Goal: Contribute content

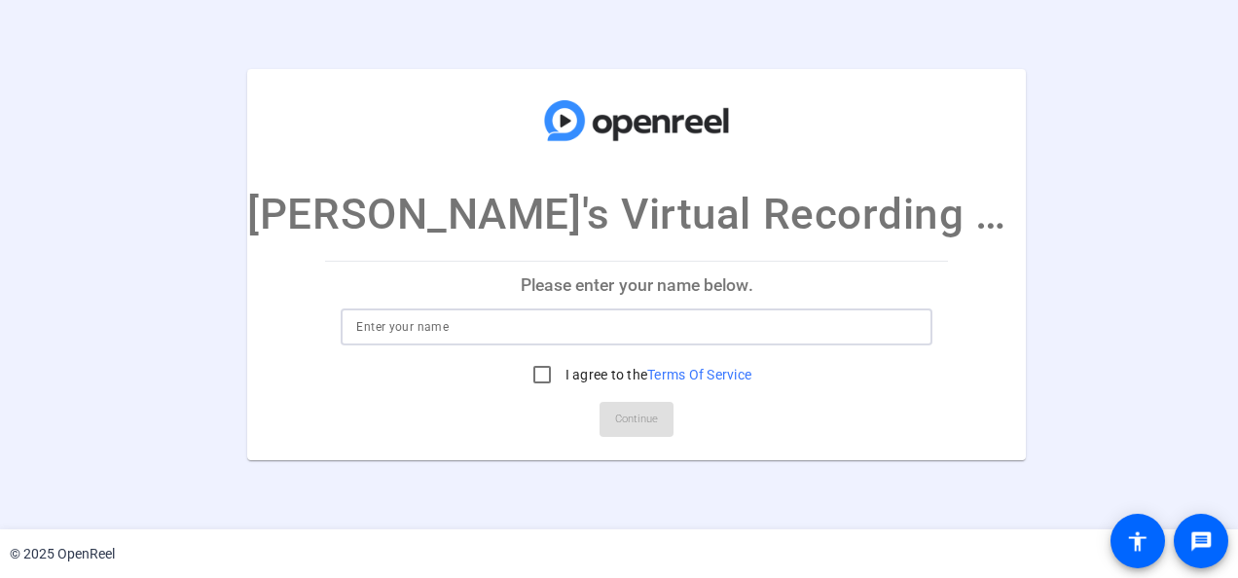
click at [459, 333] on input at bounding box center [636, 326] width 561 height 23
type input "[PERSON_NAME]"
click at [523, 375] on input "I agree to the Terms Of Service" at bounding box center [542, 374] width 39 height 39
checkbox input "true"
click at [639, 421] on span "Continue" at bounding box center [636, 419] width 43 height 29
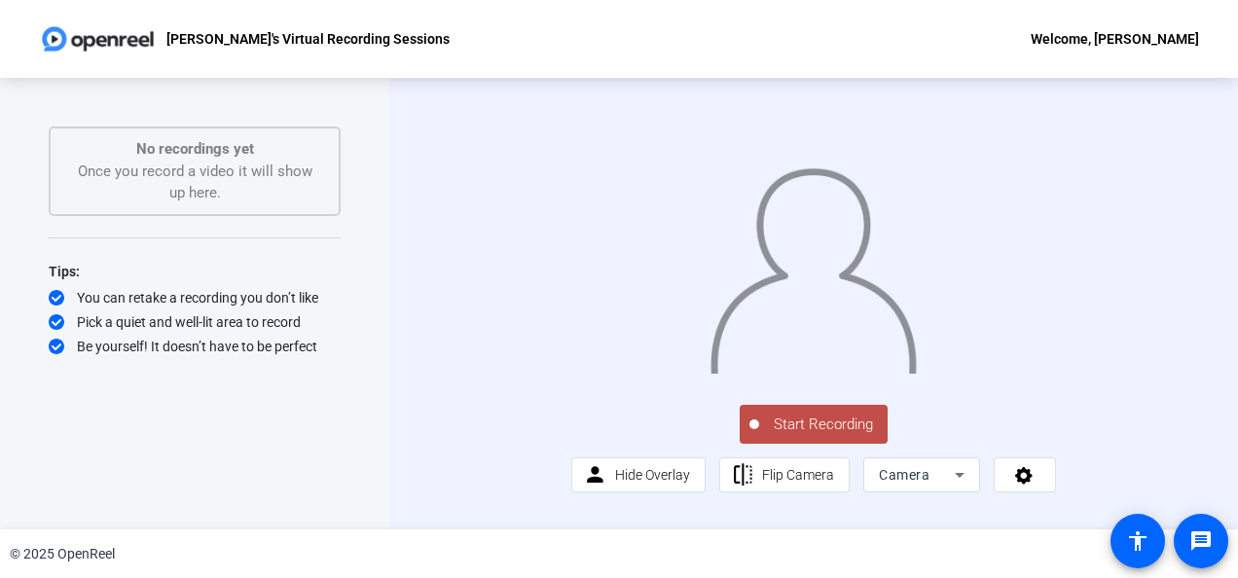
scroll to position [48, 0]
click at [1027, 485] on icon at bounding box center [1024, 474] width 22 height 19
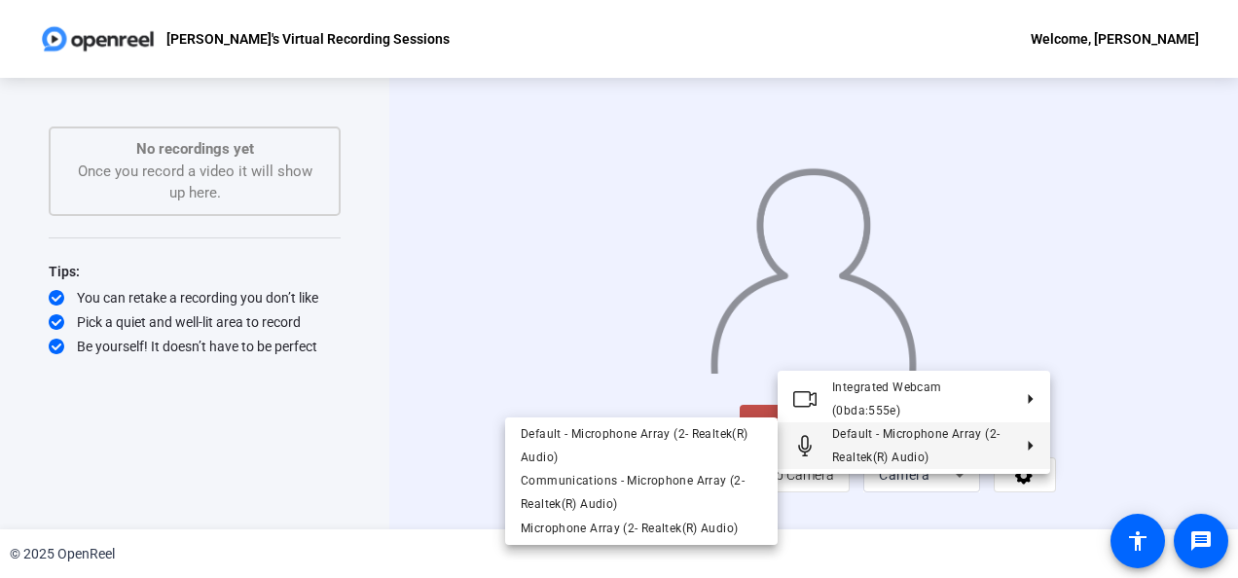
click at [1133, 450] on div at bounding box center [619, 289] width 1238 height 578
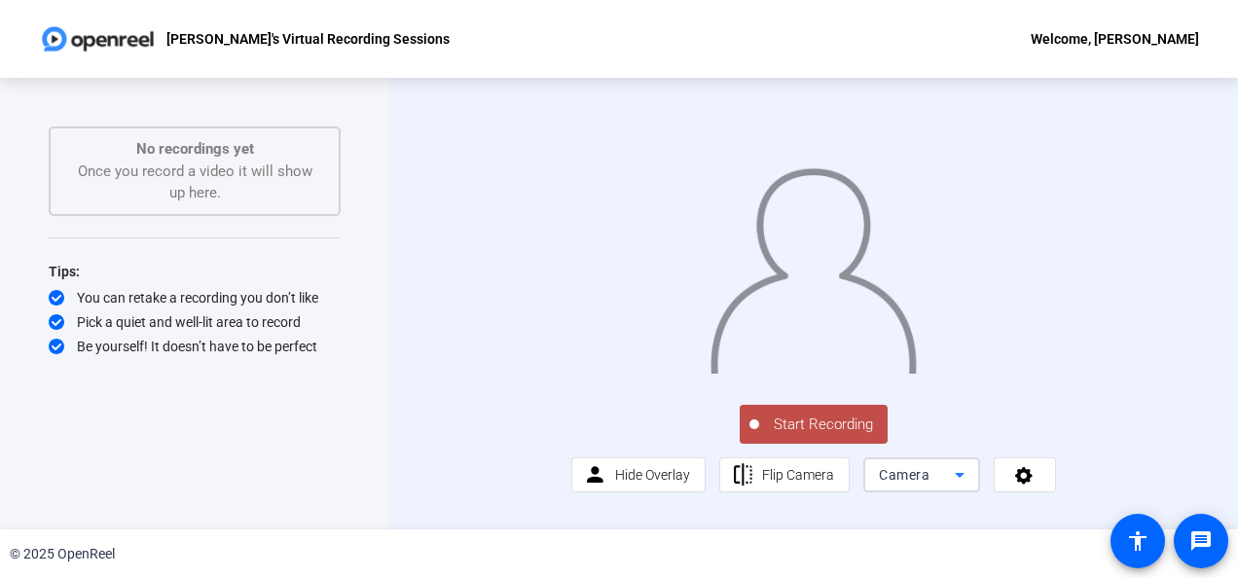
click at [948, 487] on icon at bounding box center [959, 474] width 23 height 23
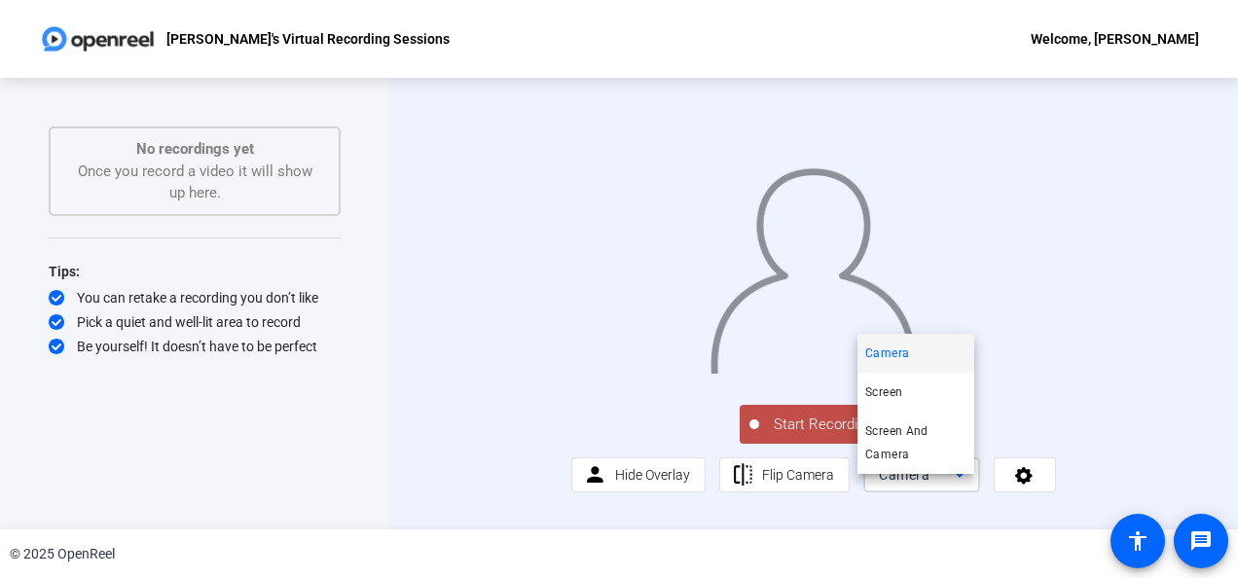
click at [1048, 430] on div at bounding box center [619, 289] width 1238 height 578
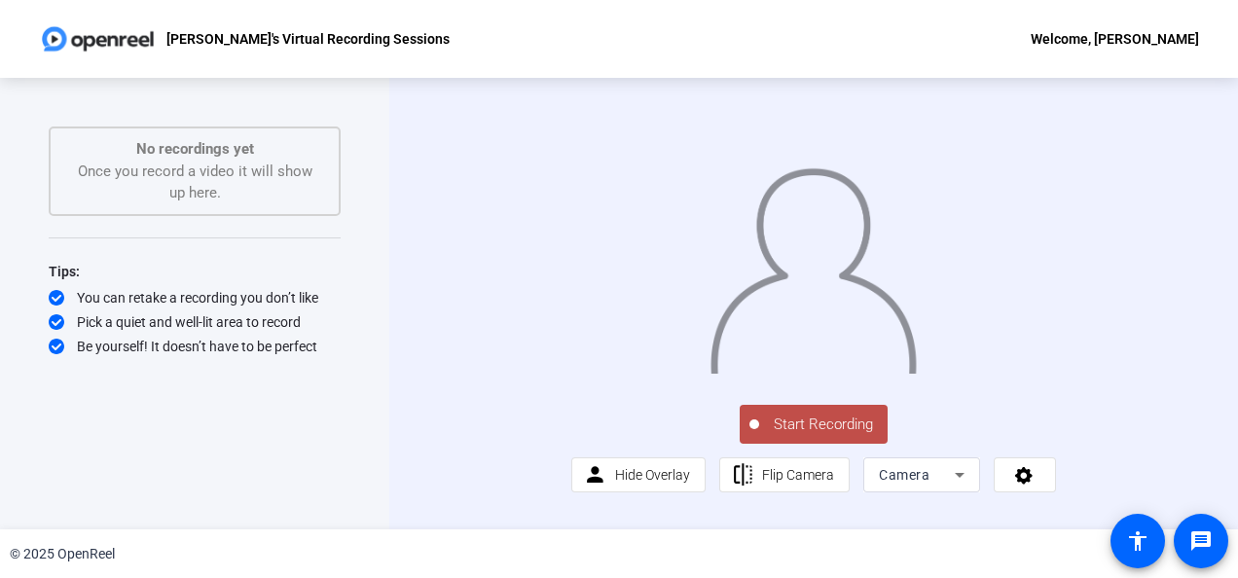
click at [818, 436] on span "Start Recording" at bounding box center [823, 425] width 129 height 22
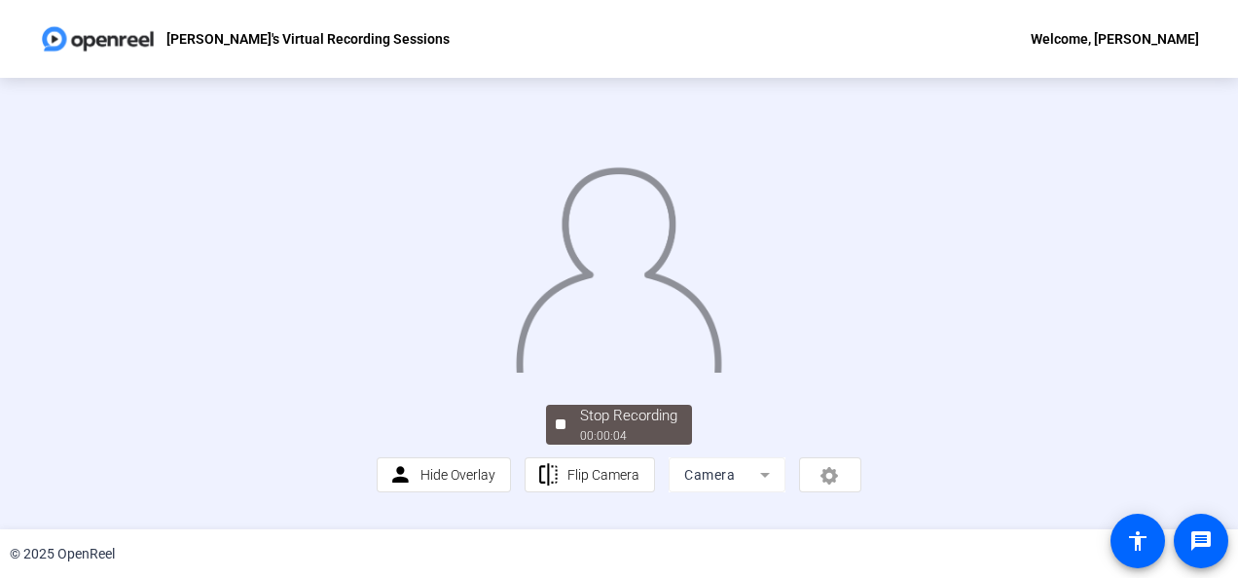
scroll to position [142, 0]
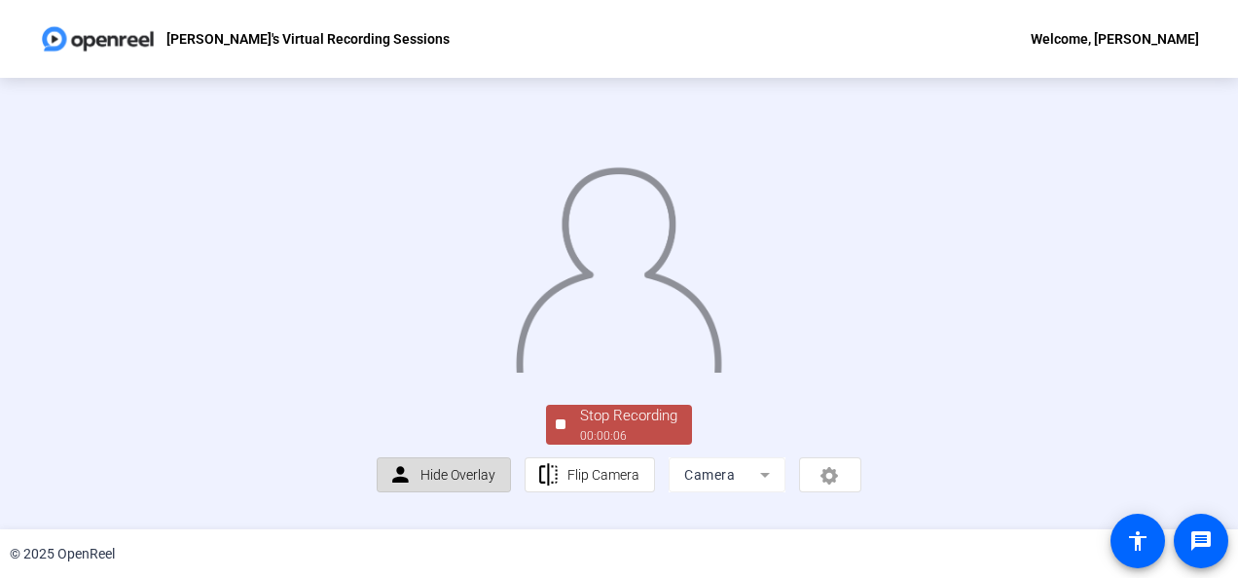
click at [415, 490] on span at bounding box center [444, 475] width 132 height 47
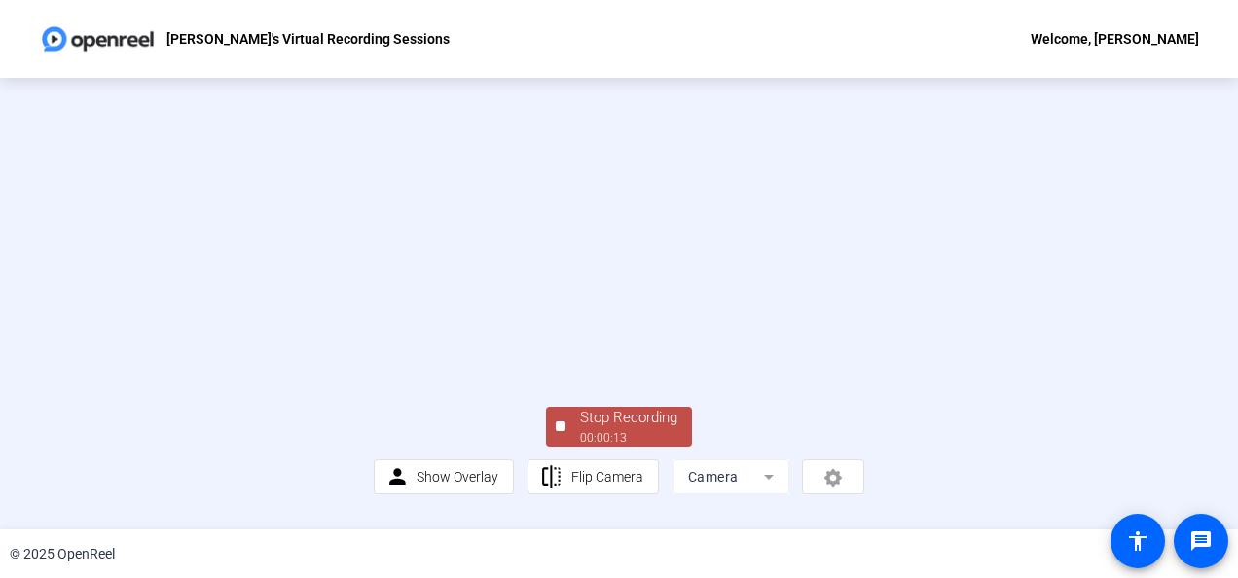
click at [630, 429] on div "Stop Recording" at bounding box center [628, 418] width 97 height 22
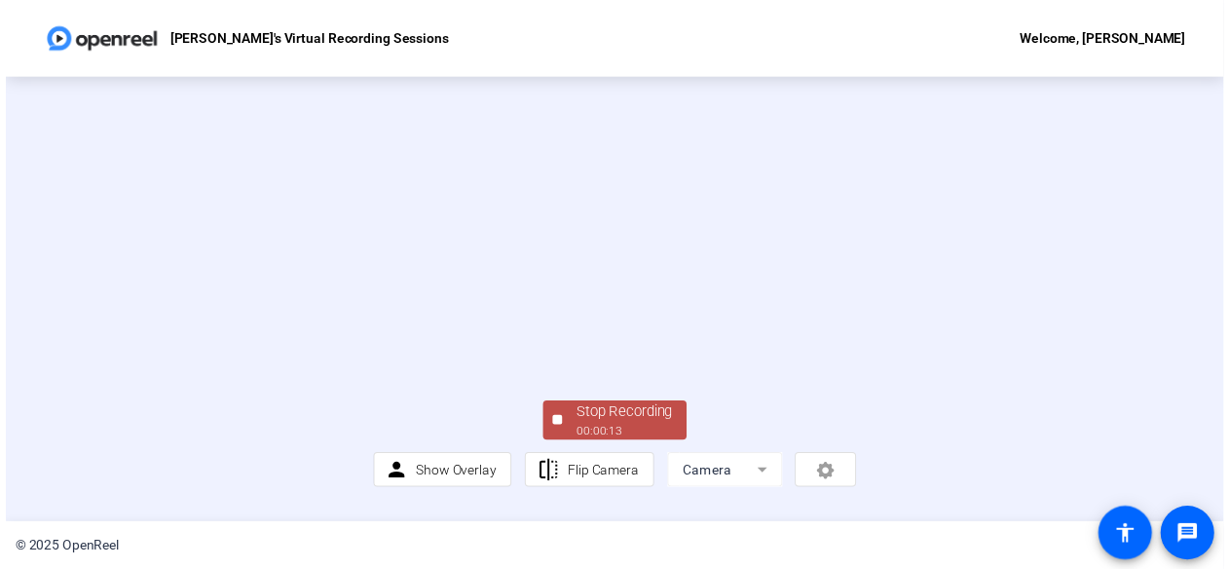
scroll to position [0, 0]
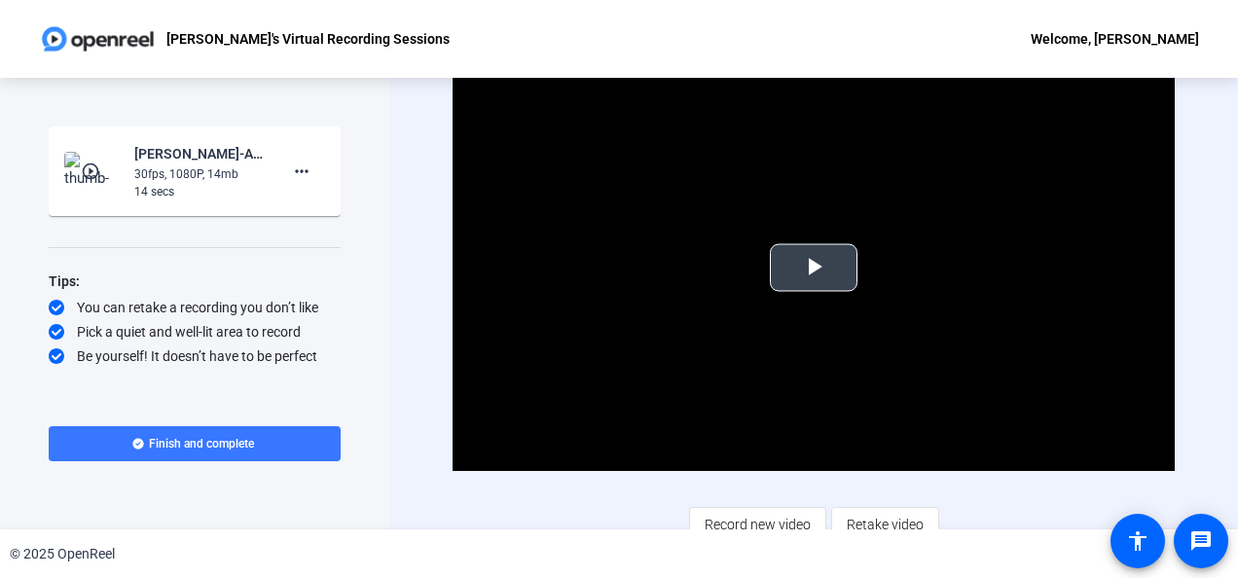
click at [814, 268] on span "Video Player" at bounding box center [814, 268] width 0 height 0
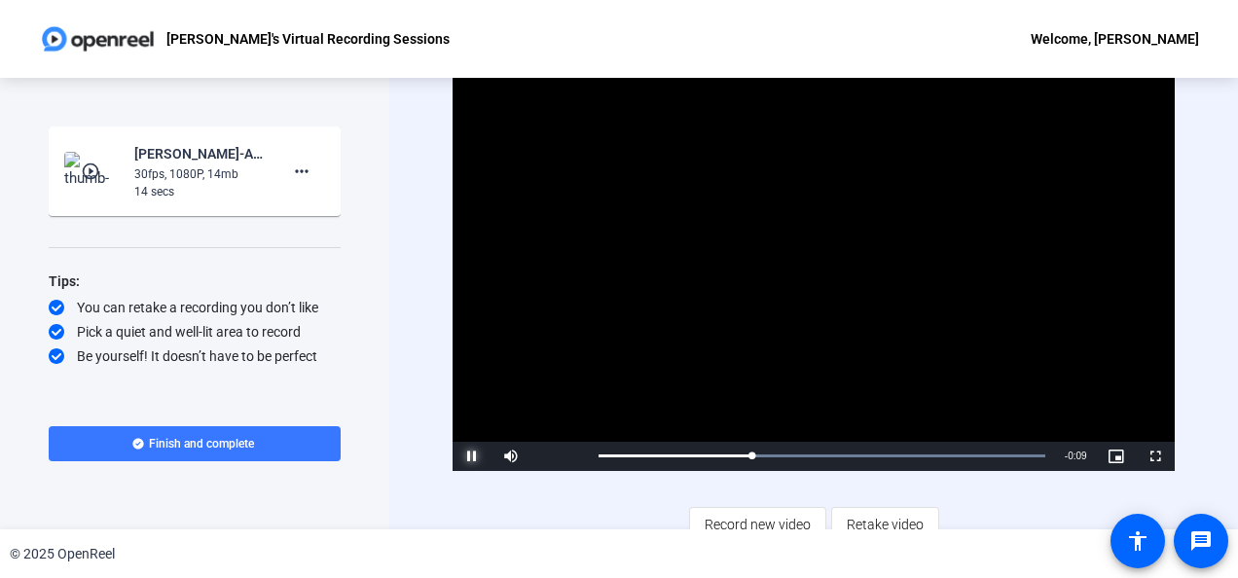
click at [473, 457] on span "Video Player" at bounding box center [472, 457] width 39 height 0
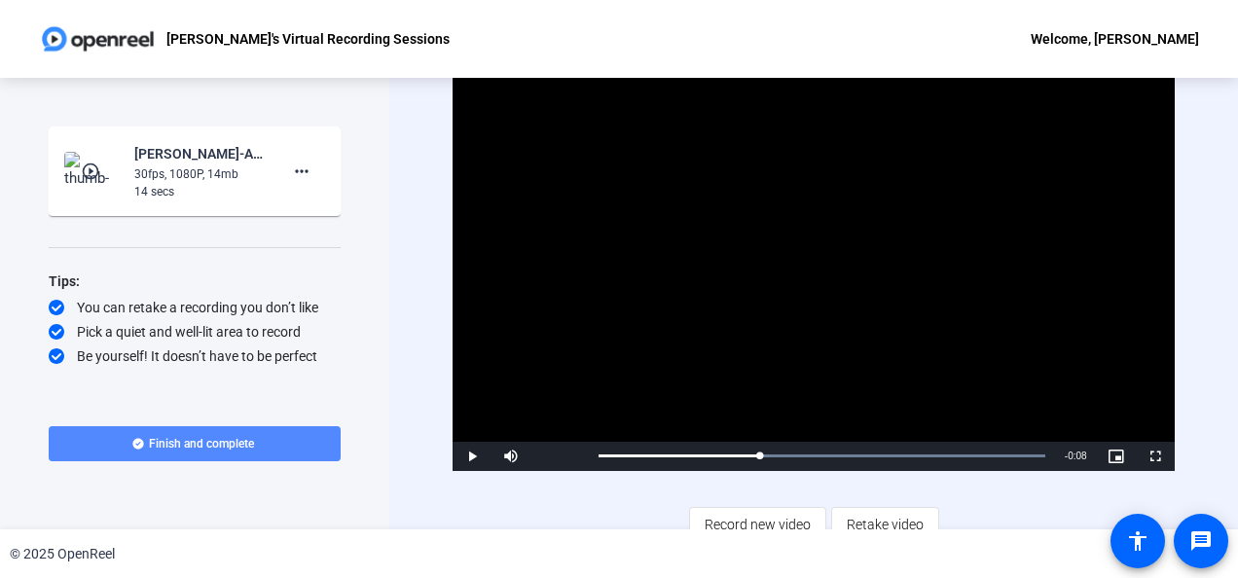
click at [218, 438] on span "Finish and complete" at bounding box center [201, 444] width 105 height 16
